Goal: Download file/media

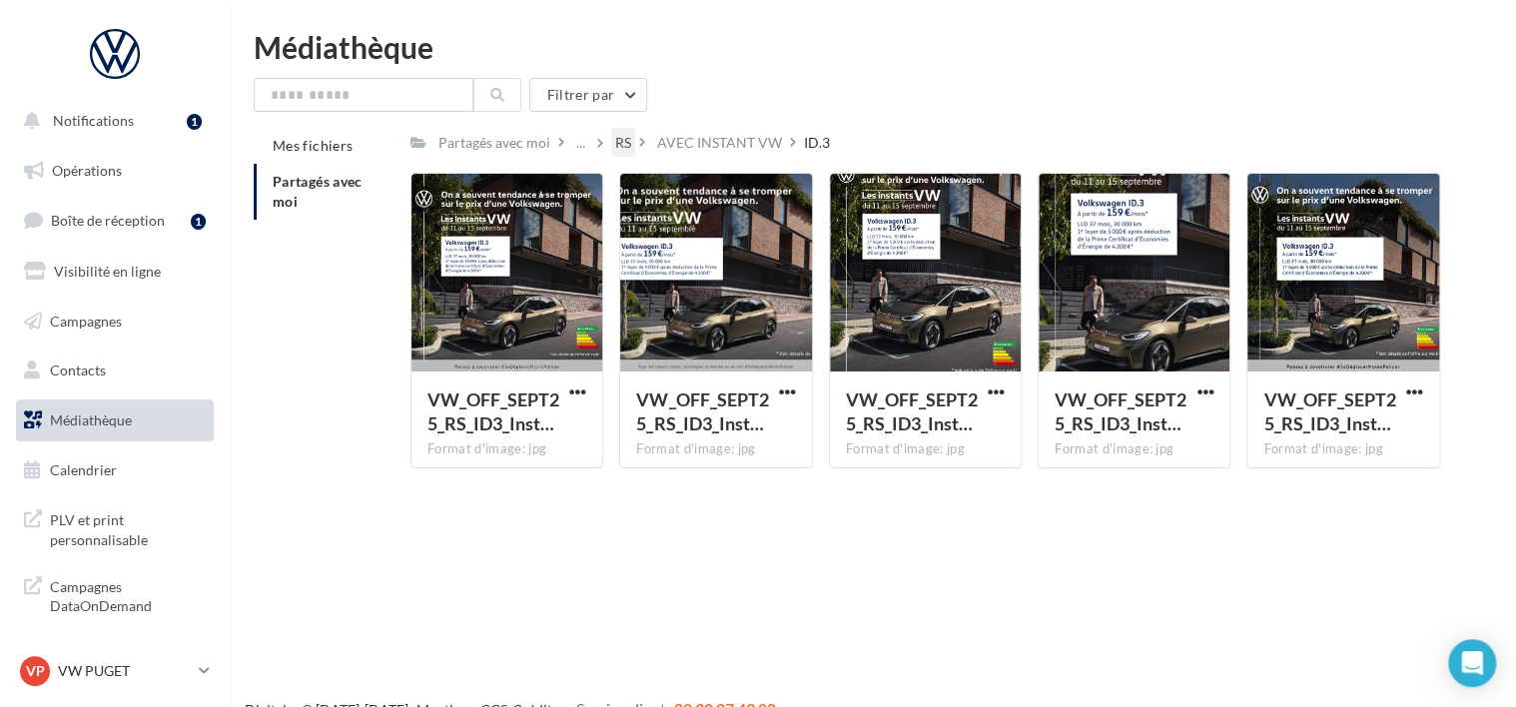
click at [628, 148] on div "RS" at bounding box center [623, 143] width 16 height 20
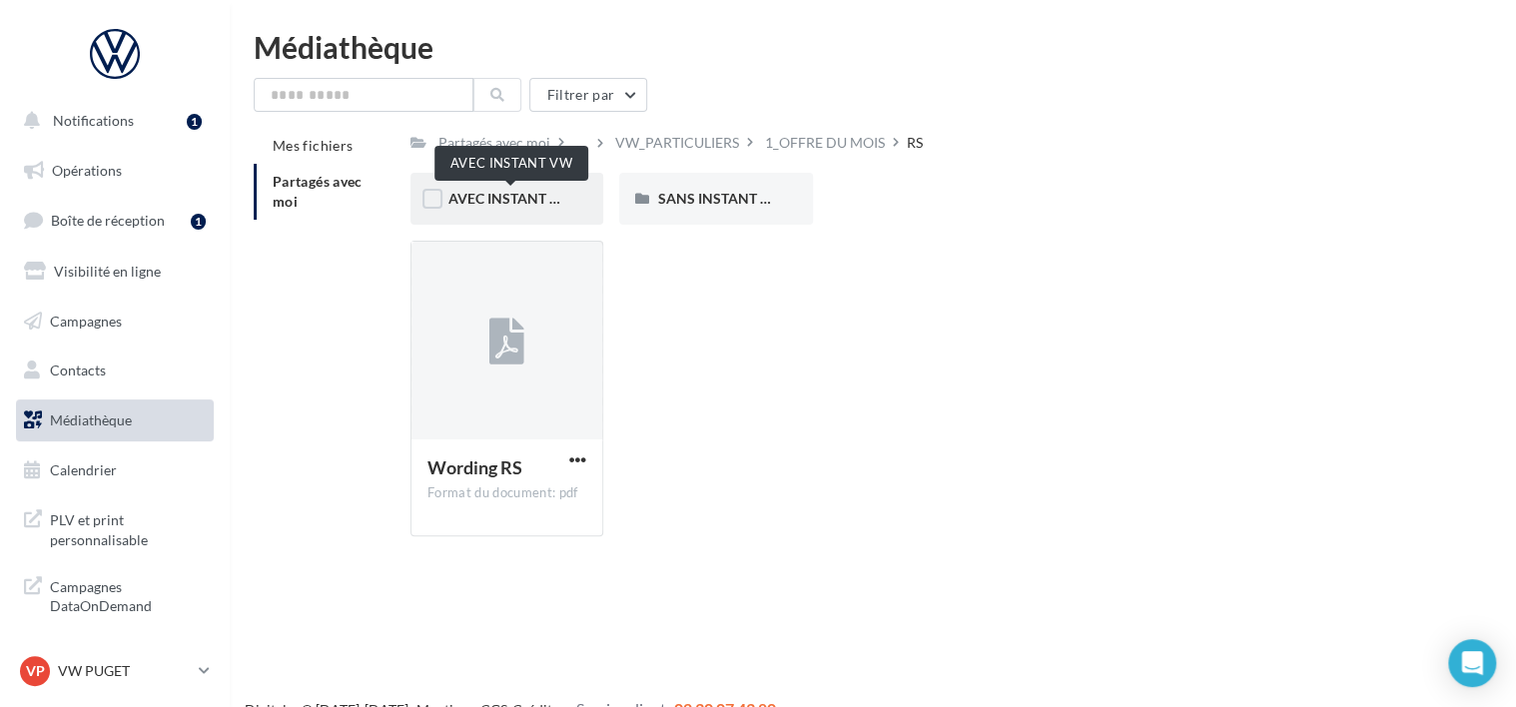
click at [554, 193] on span "AVEC INSTANT VW" at bounding box center [511, 198] width 126 height 17
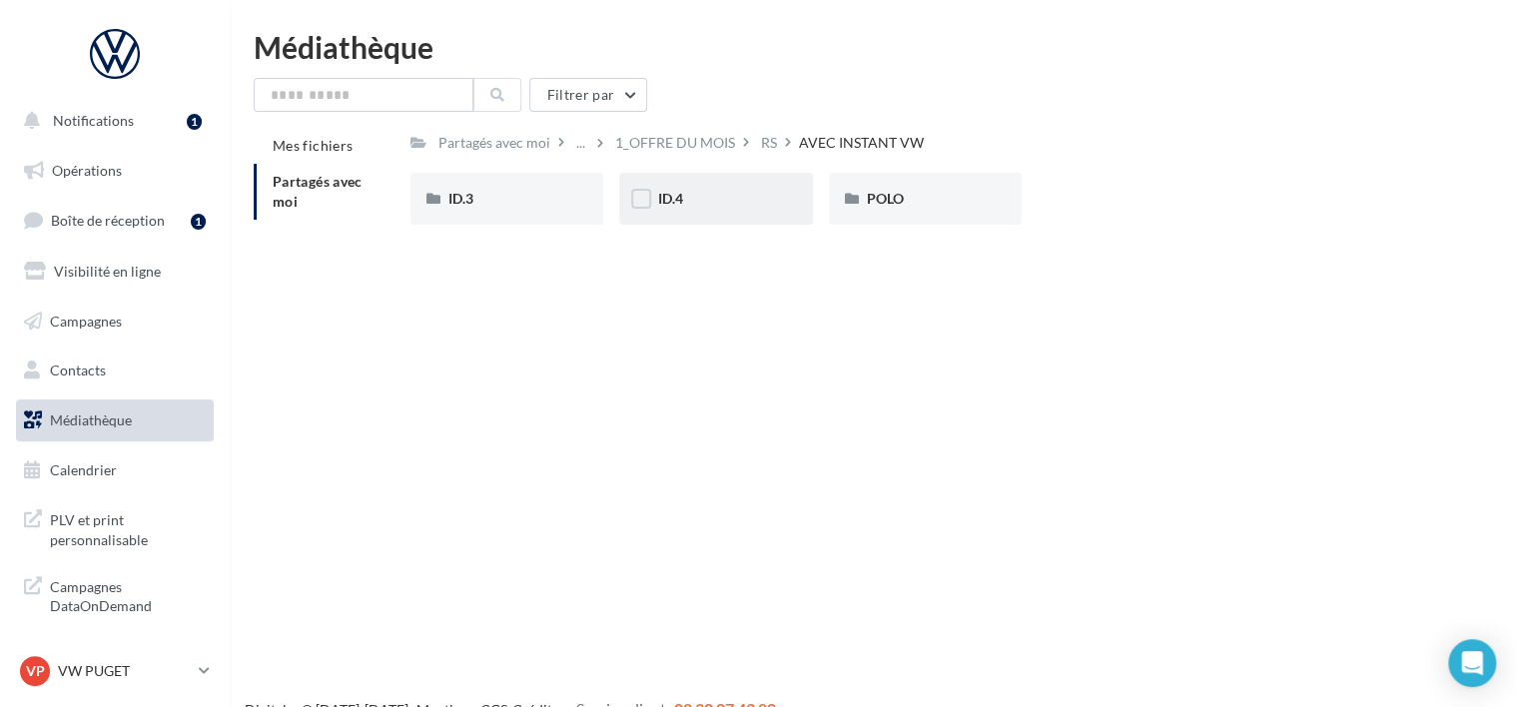
click at [785, 200] on div "ID.4" at bounding box center [715, 199] width 193 height 52
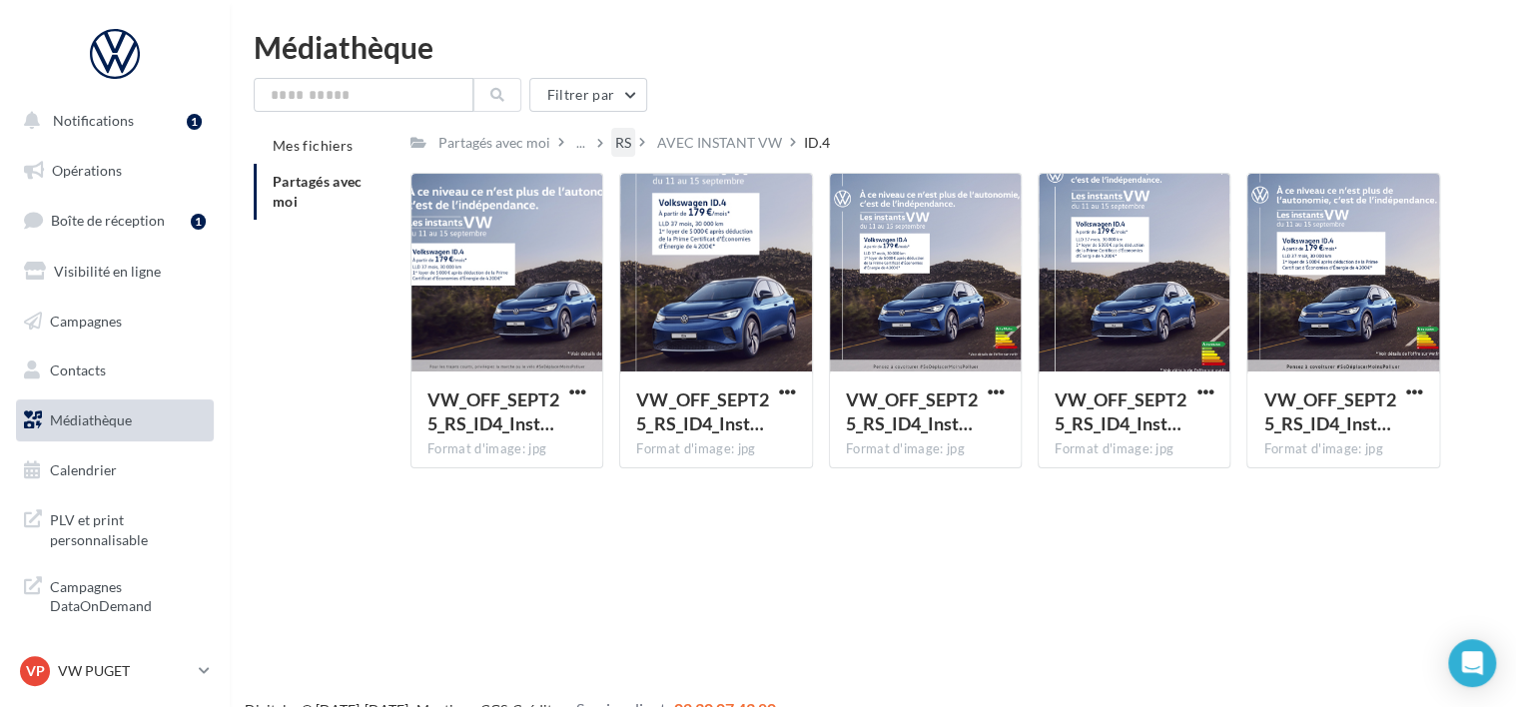
click at [616, 153] on div "RS" at bounding box center [623, 143] width 16 height 20
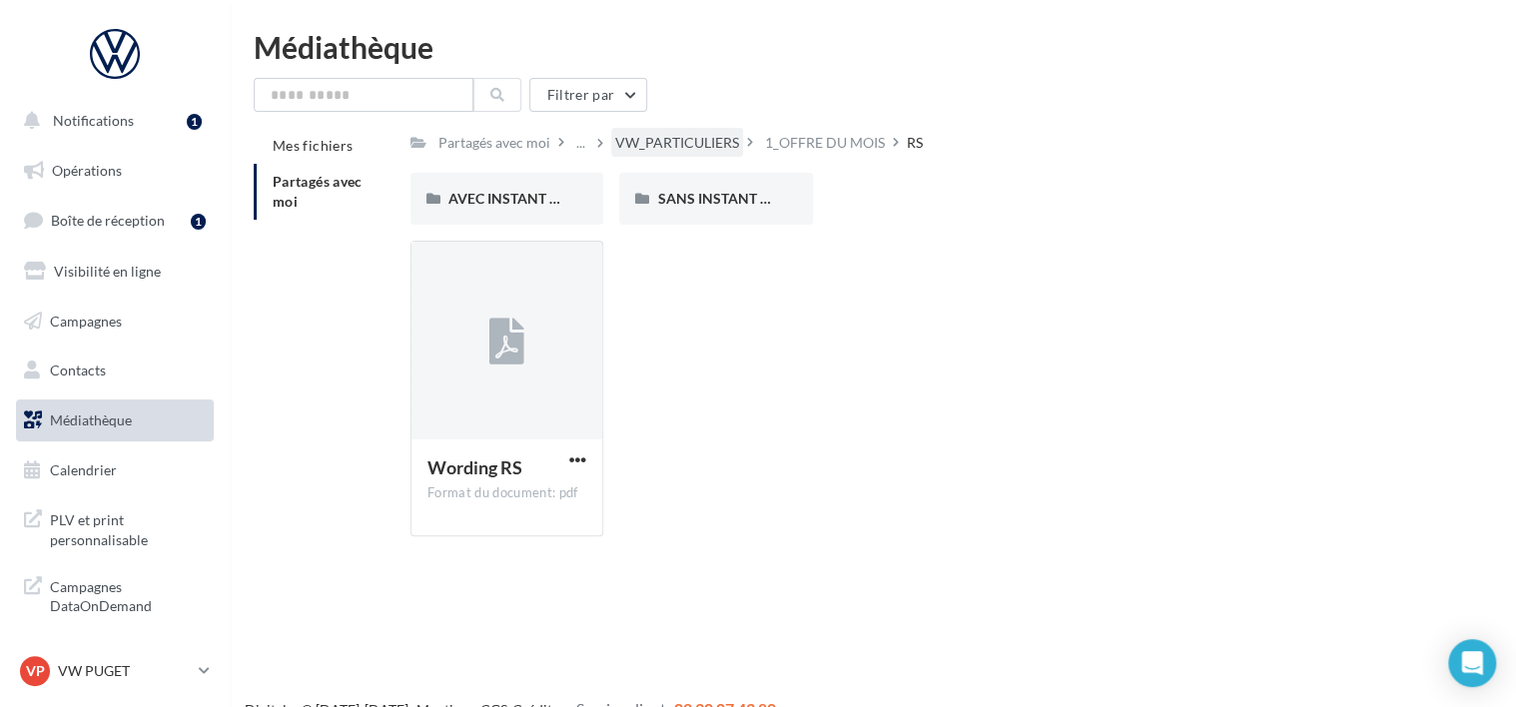
click at [701, 138] on div "VW_PARTICULIERS" at bounding box center [677, 143] width 124 height 20
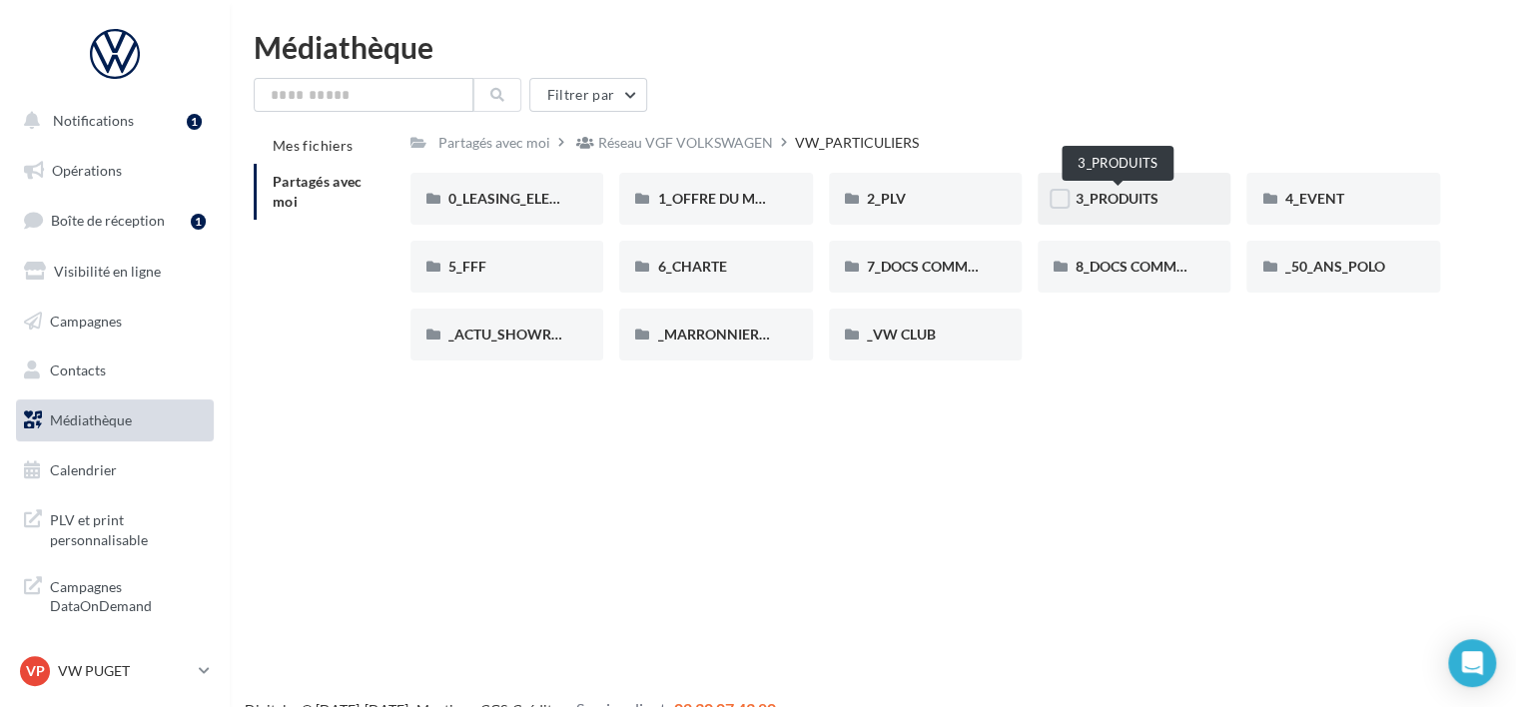
click at [1155, 207] on span "3_PRODUITS" at bounding box center [1116, 198] width 83 height 17
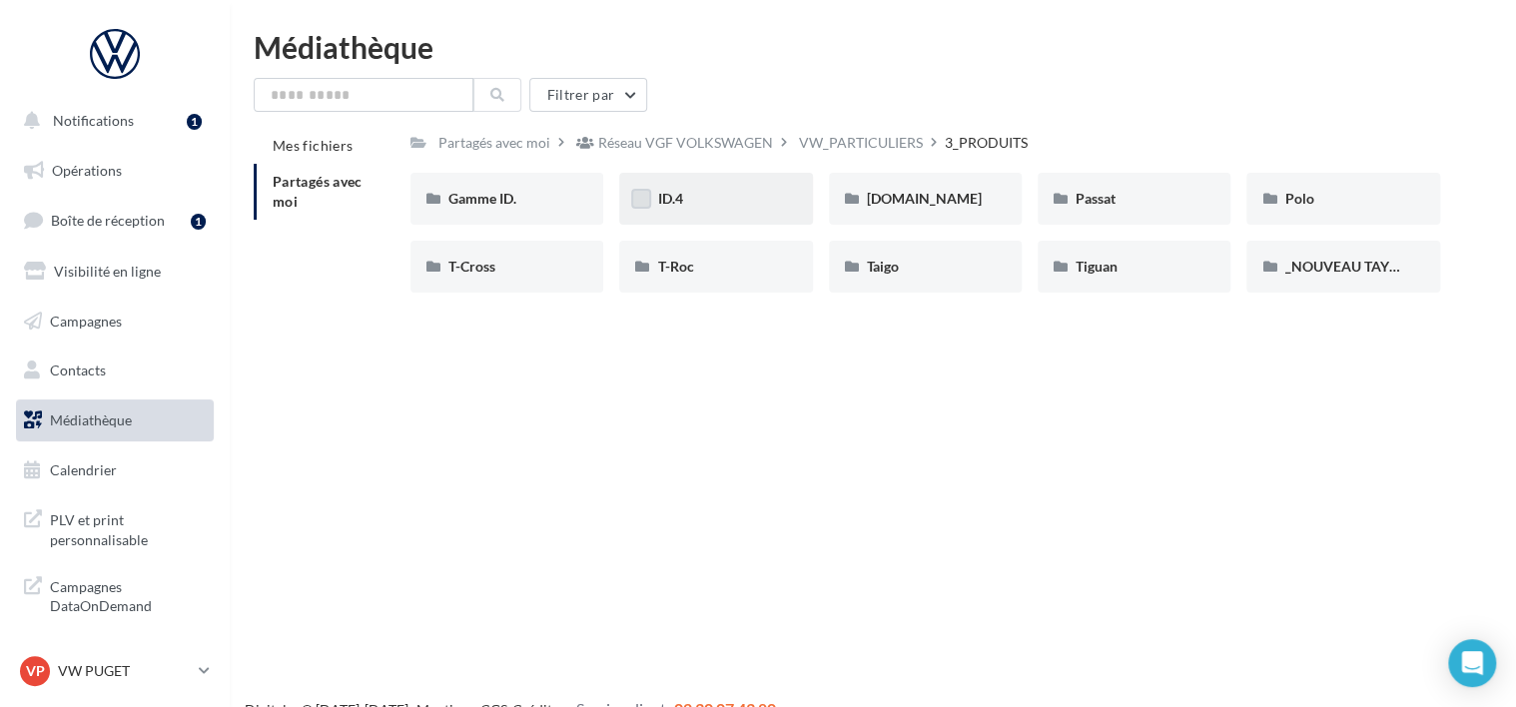
click at [640, 207] on label at bounding box center [641, 199] width 20 height 20
click at [718, 194] on div "ID.4" at bounding box center [715, 199] width 117 height 20
click at [755, 201] on div "ID.4" at bounding box center [715, 199] width 117 height 20
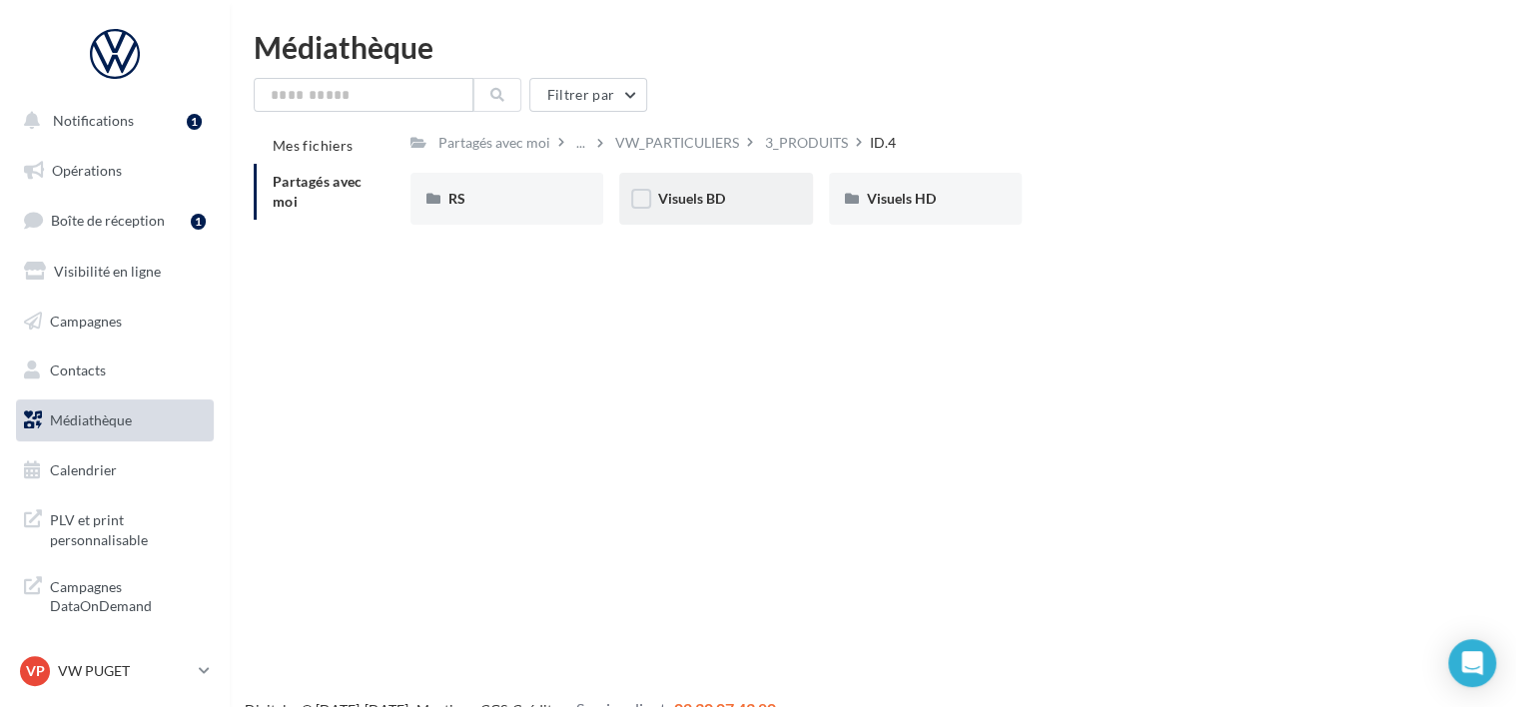
click at [765, 201] on div "Visuels BD" at bounding box center [715, 199] width 117 height 20
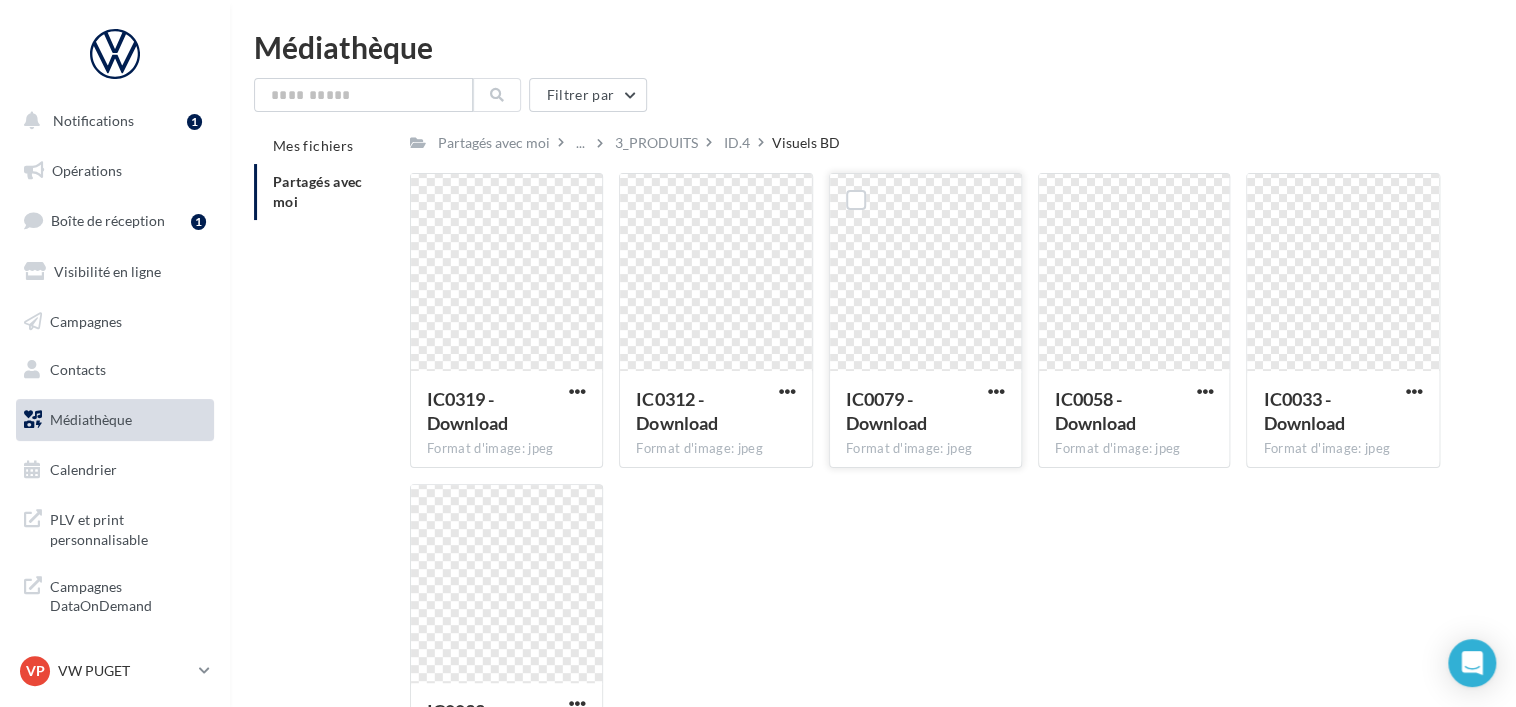
scroll to position [100, 0]
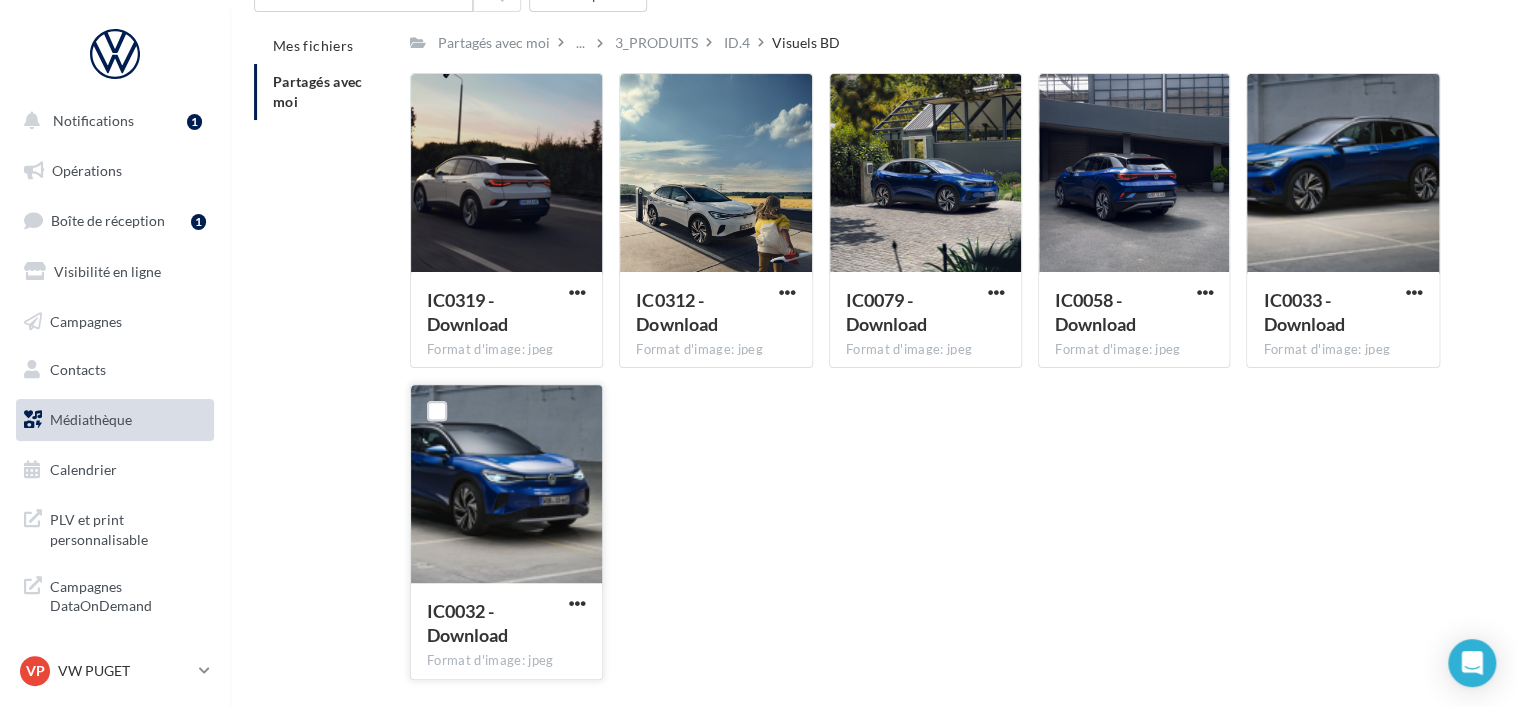
click at [524, 489] on div at bounding box center [506, 485] width 191 height 200
click at [715, 456] on div "IC0319 - Download Format d'image: jpeg IC0319 - Download IC0312 - Download Form…" at bounding box center [932, 384] width 1045 height 623
click at [1198, 291] on span "button" at bounding box center [1204, 292] width 17 height 17
click at [1148, 342] on button "Télécharger" at bounding box center [1117, 332] width 200 height 52
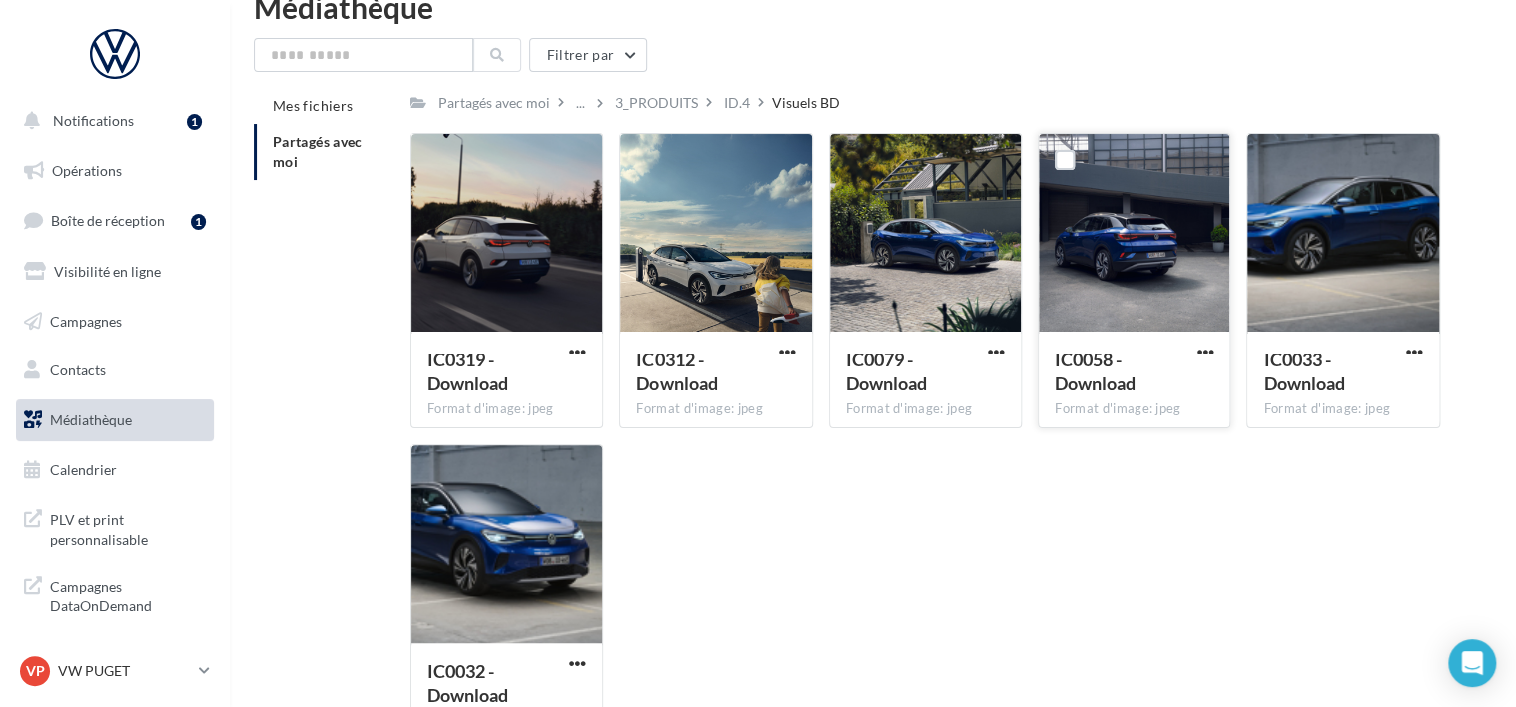
scroll to position [0, 0]
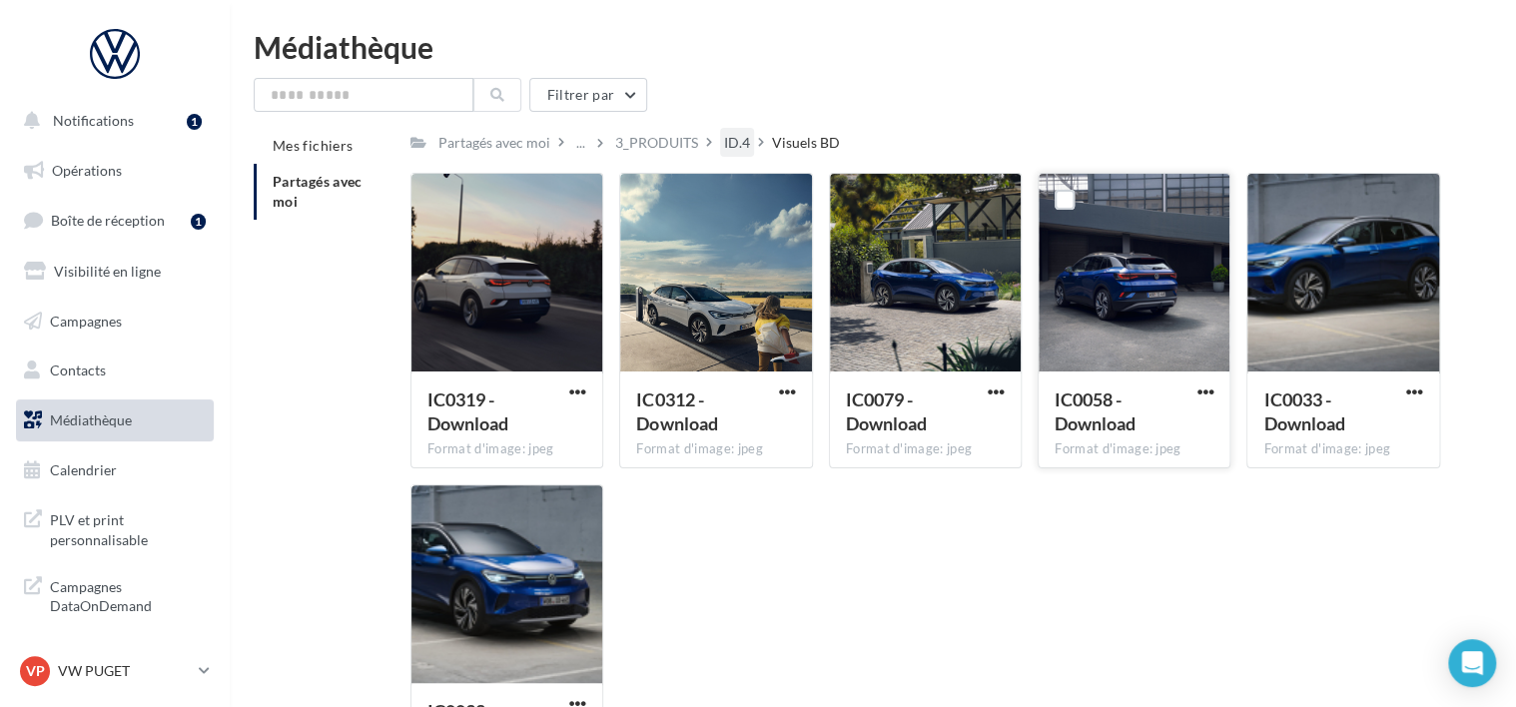
click at [725, 142] on div "ID.4" at bounding box center [737, 143] width 26 height 20
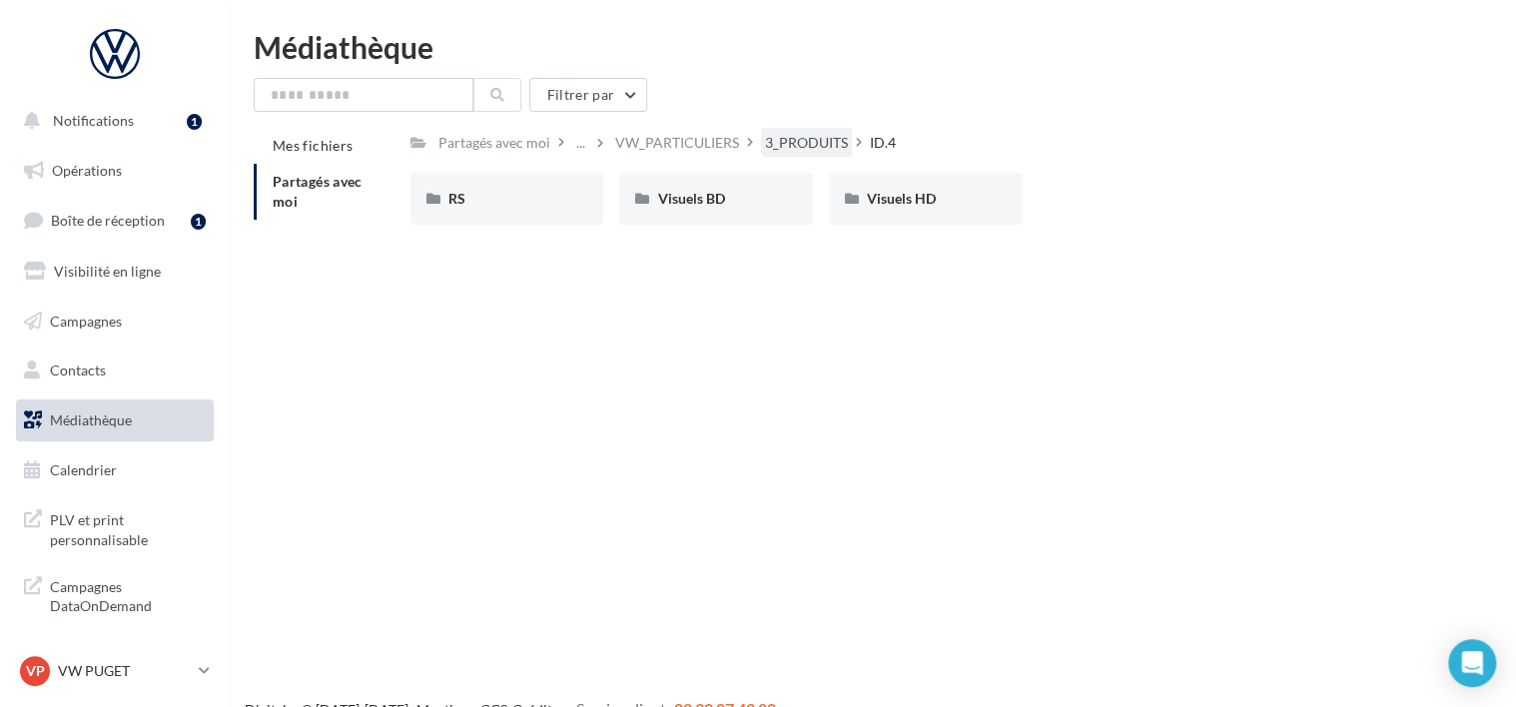
click at [789, 150] on div "3_PRODUITS" at bounding box center [806, 143] width 83 height 20
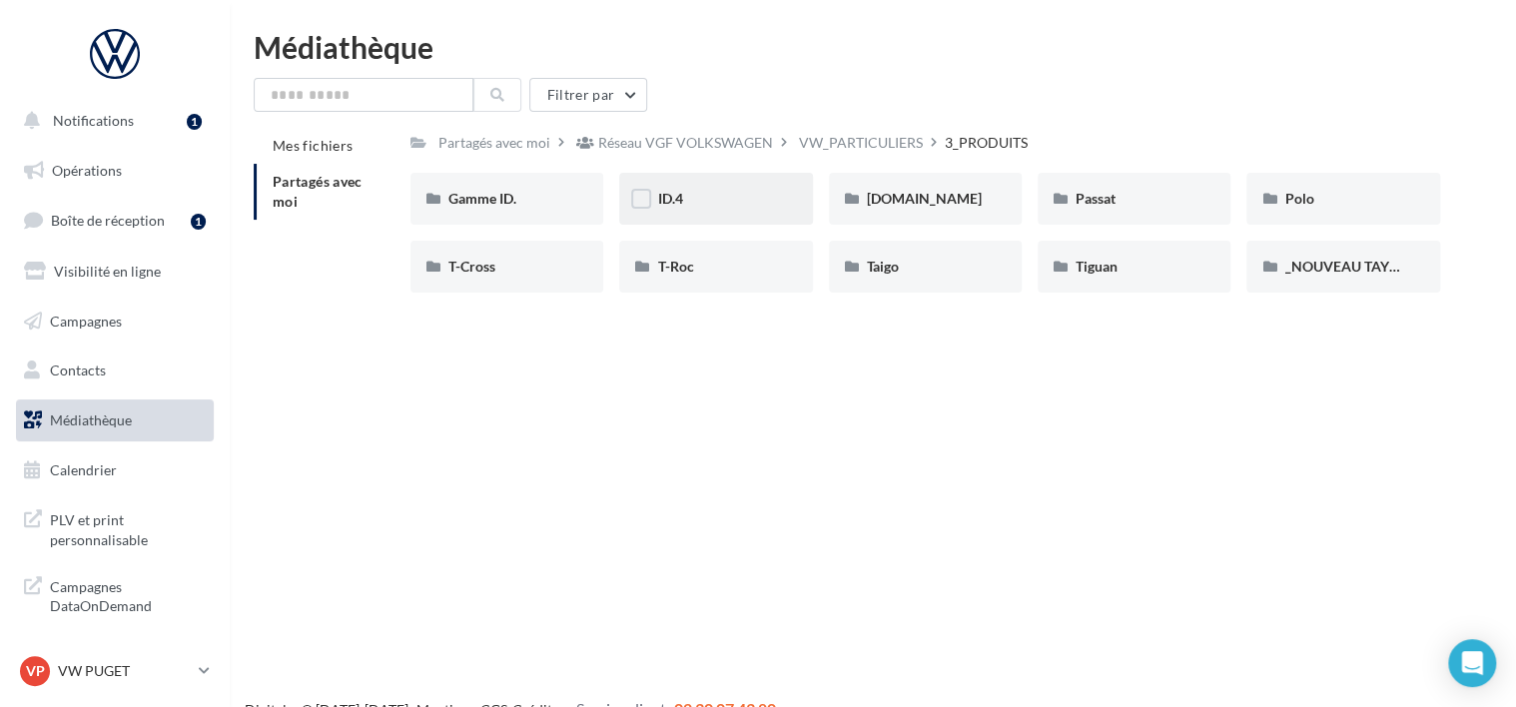
click at [776, 179] on div "ID.4" at bounding box center [715, 199] width 193 height 52
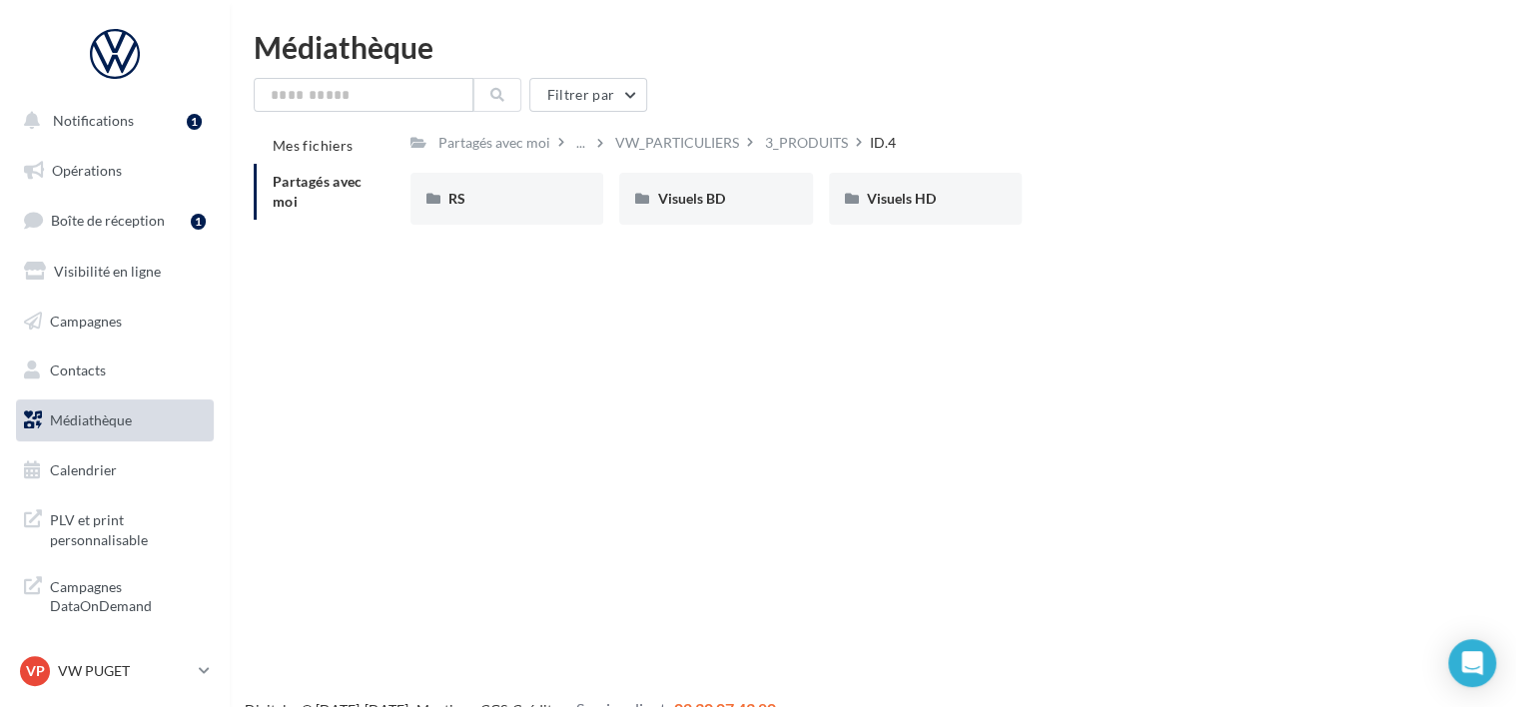
click at [767, 204] on div "Visuels BD" at bounding box center [715, 199] width 117 height 20
